Goal: Task Accomplishment & Management: Complete application form

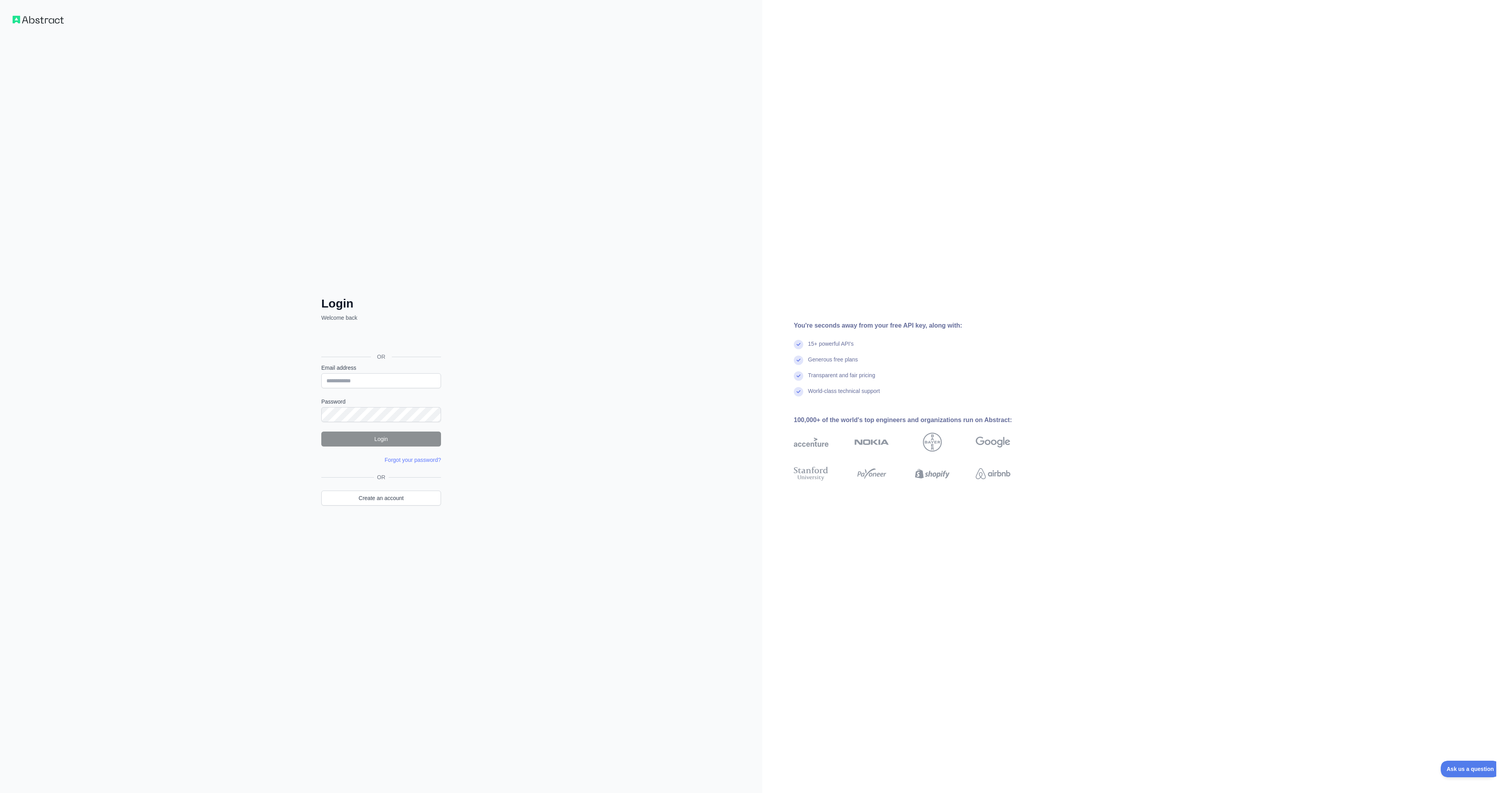
click at [426, 349] on div "OR" at bounding box center [381, 344] width 120 height 39
click at [398, 502] on link "Create an account" at bounding box center [381, 498] width 120 height 15
drag, startPoint x: 480, startPoint y: 555, endPoint x: 475, endPoint y: 557, distance: 5.4
click at [477, 557] on div at bounding box center [756, 396] width 1512 height 793
click at [481, 549] on div at bounding box center [756, 396] width 1512 height 793
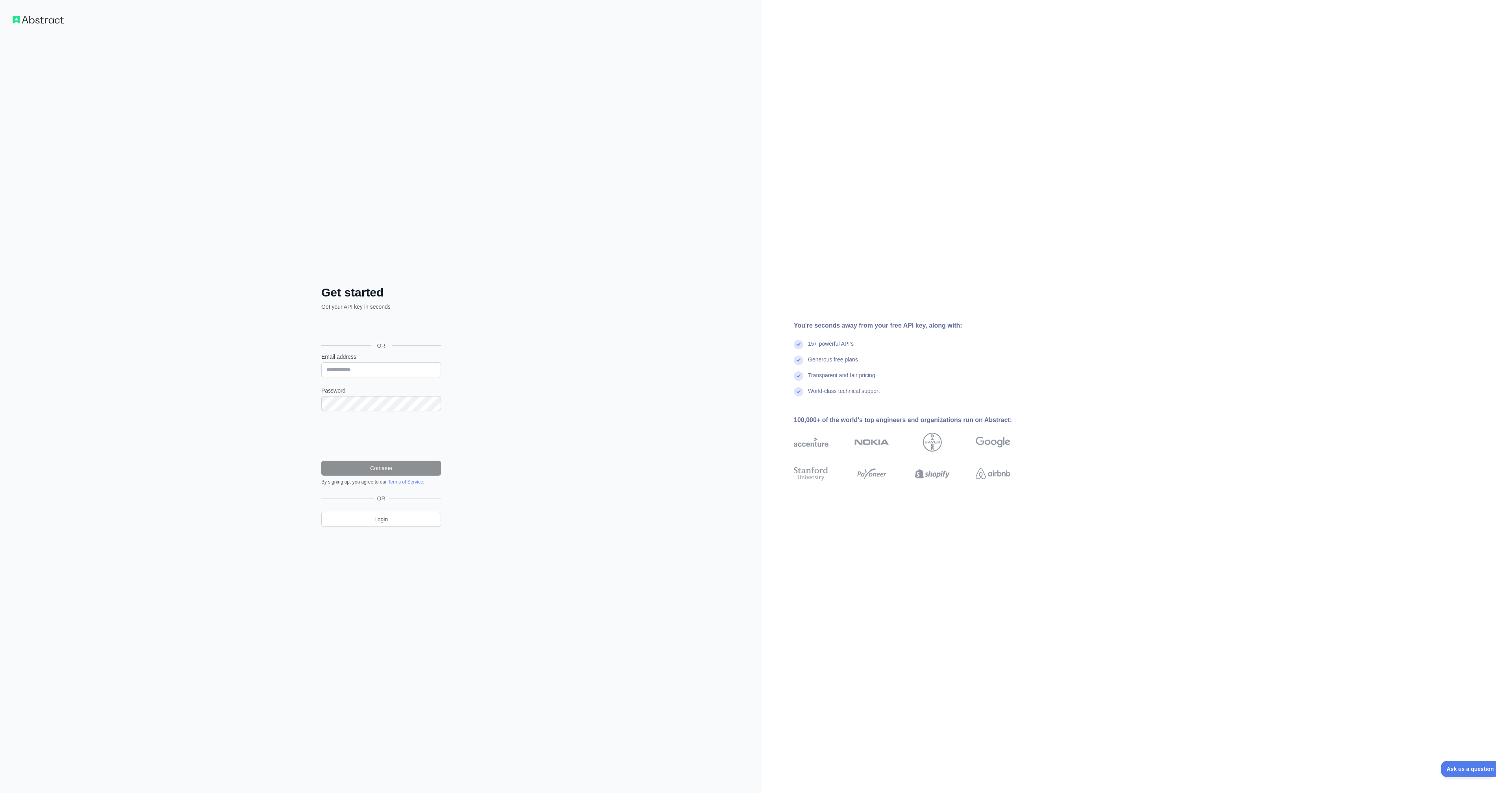
click at [486, 523] on div "Get started Get your API key in seconds OR Email address Password Continue By s…" at bounding box center [381, 396] width 762 height 793
click at [500, 474] on div at bounding box center [756, 396] width 1512 height 793
drag, startPoint x: 599, startPoint y: 339, endPoint x: 601, endPoint y: 326, distance: 13.2
click at [598, 336] on div at bounding box center [756, 396] width 1512 height 793
click at [396, 505] on div "OR Create an account" at bounding box center [381, 494] width 120 height 42
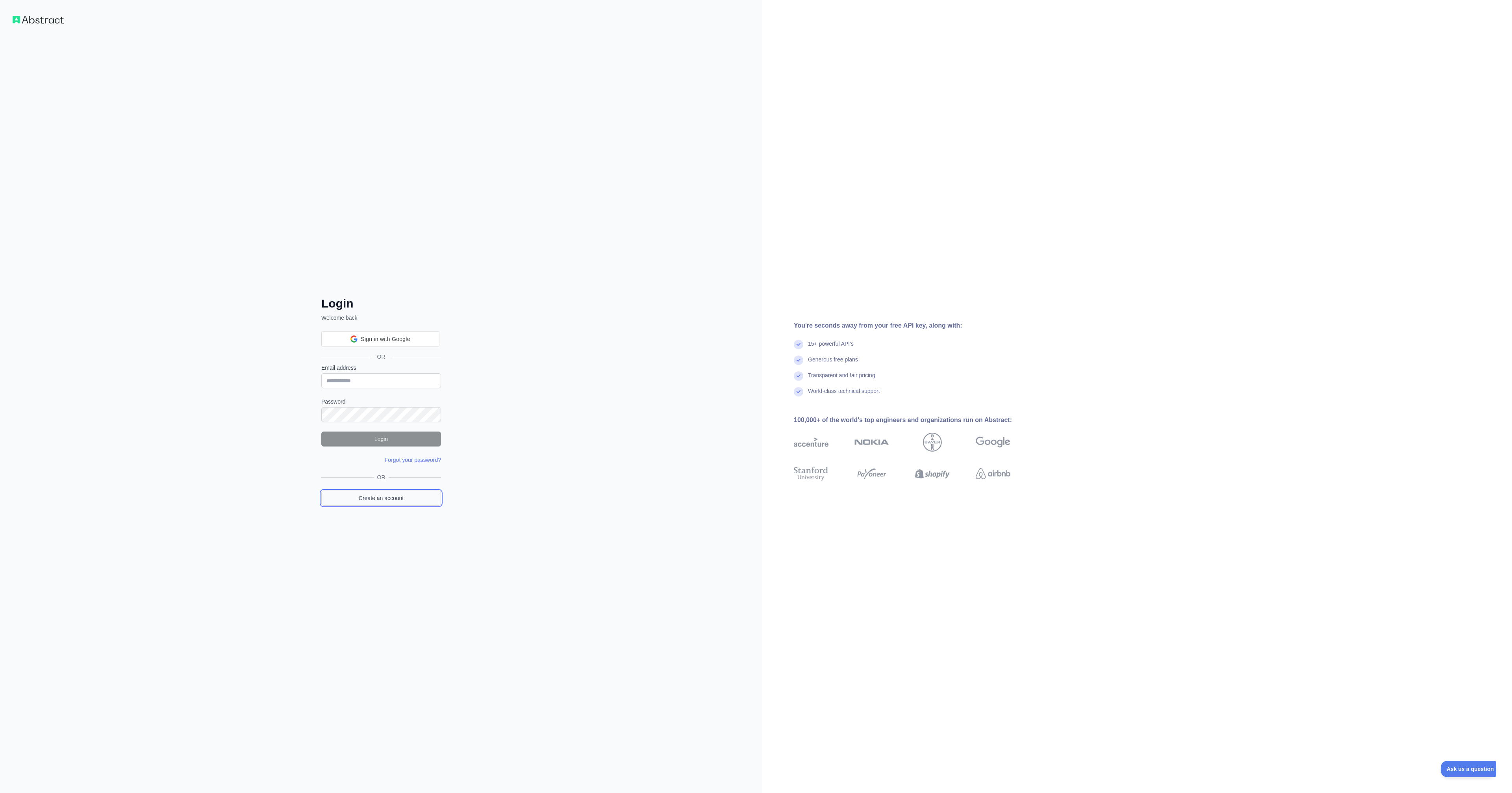
click at [407, 501] on link "Create an account" at bounding box center [381, 498] width 120 height 15
